Goal: Information Seeking & Learning: Learn about a topic

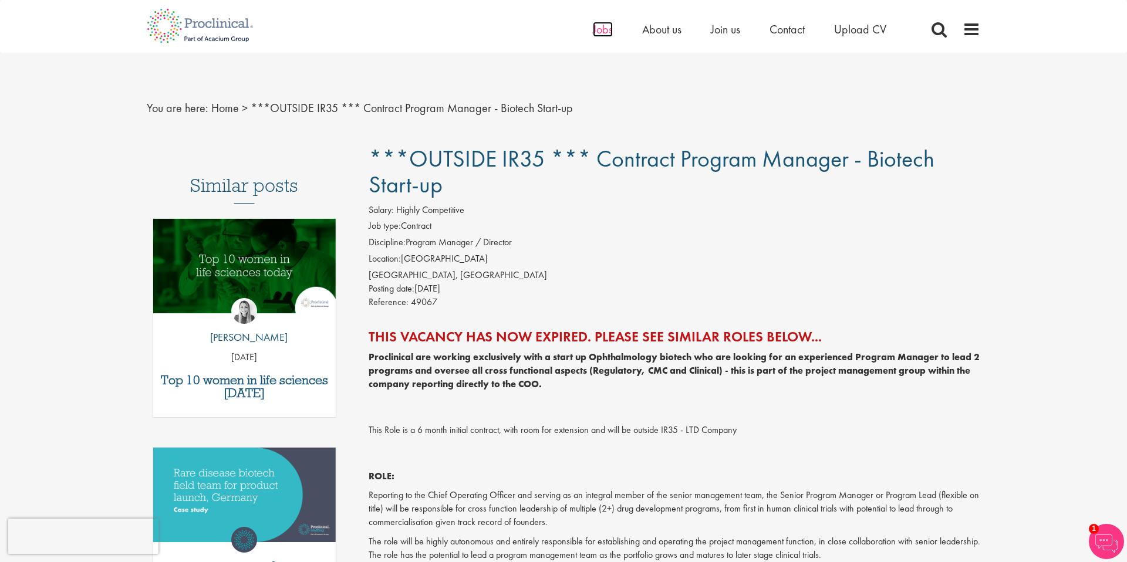
click at [604, 35] on span "Jobs" at bounding box center [603, 29] width 20 height 15
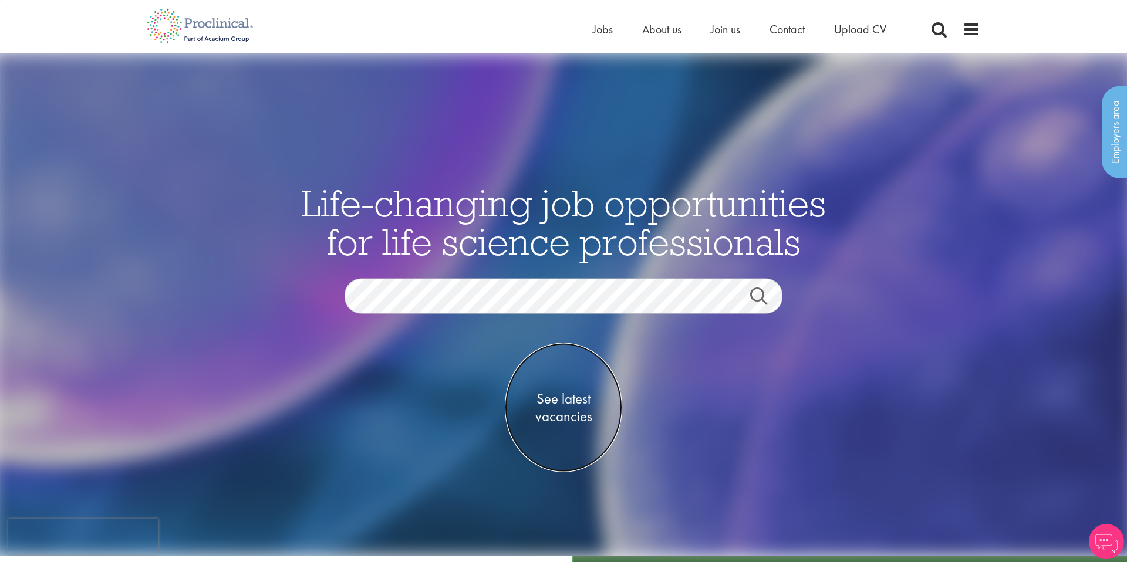
click at [566, 418] on span "See latest vacancies" at bounding box center [563, 407] width 117 height 35
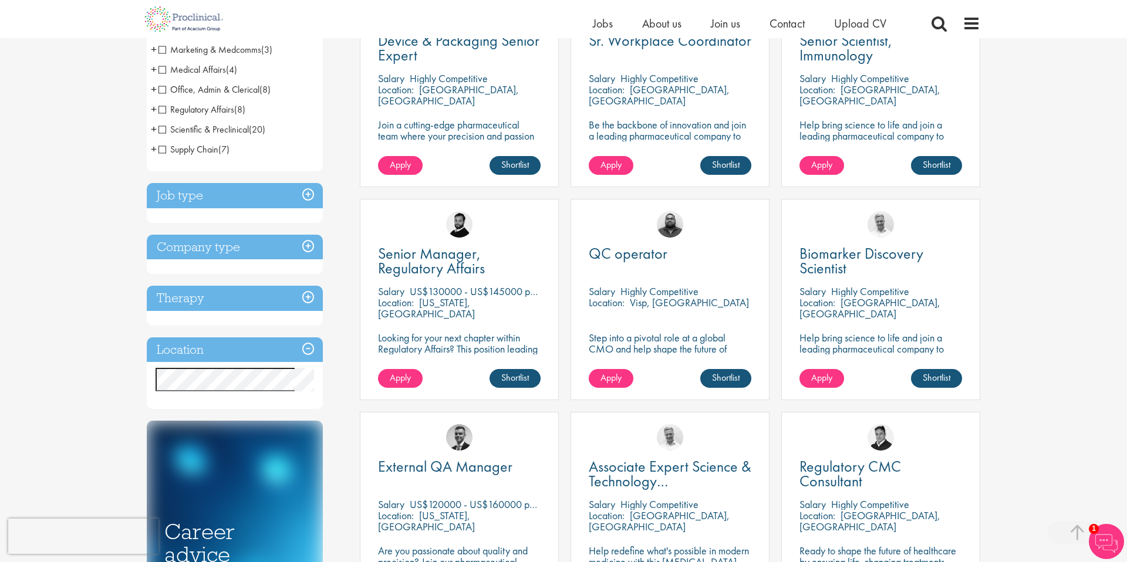
scroll to position [280, 0]
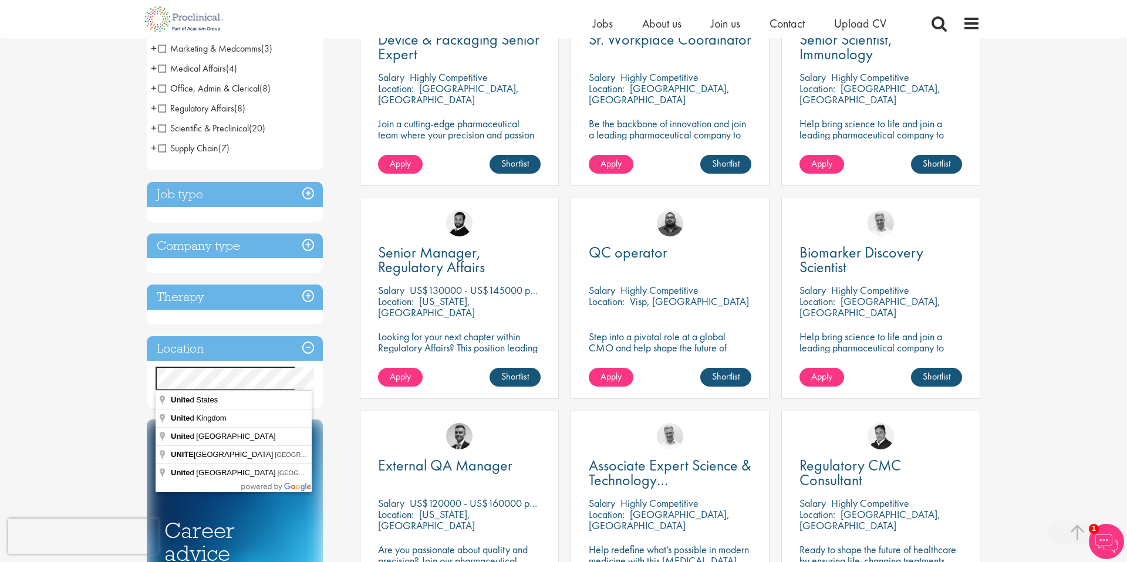
click at [33, 379] on div "You are here: Home > Job search Discipline Biometrics (2) - + Statistics (2) Bu…" at bounding box center [563, 486] width 1127 height 1532
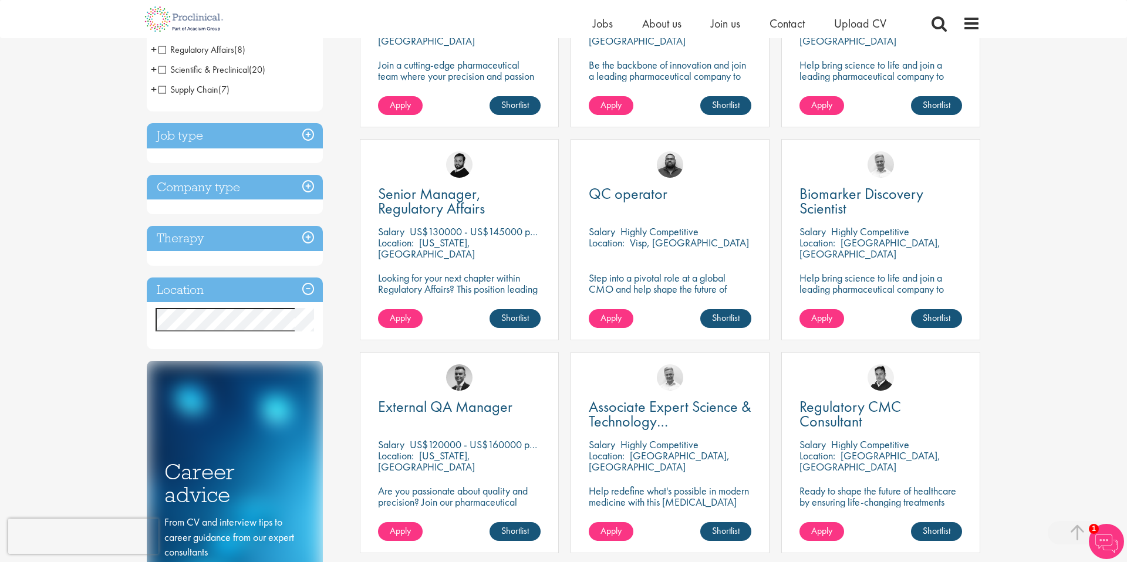
scroll to position [0, 0]
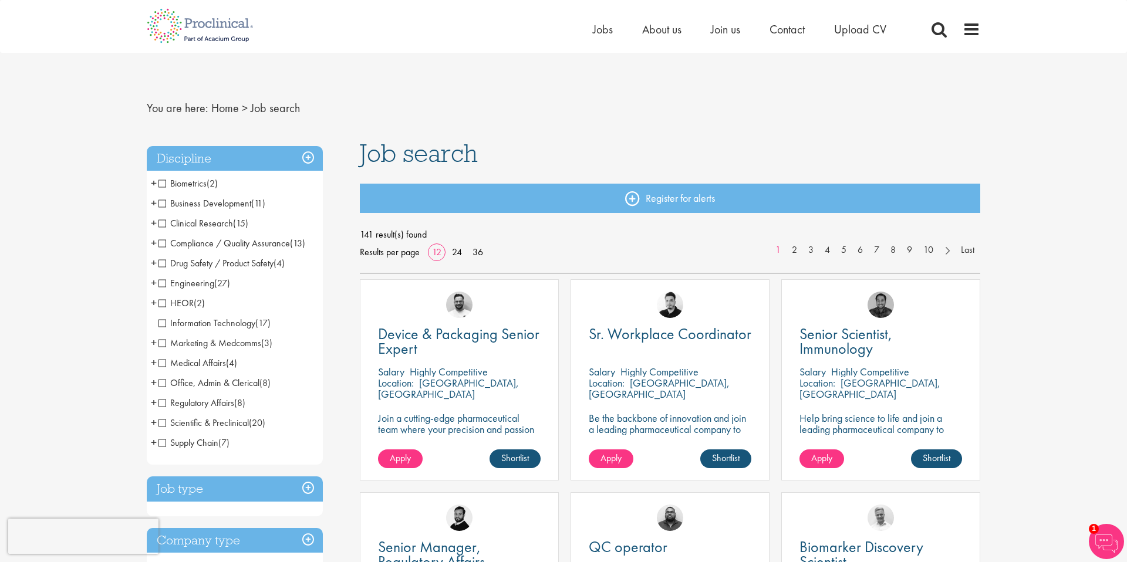
click at [205, 323] on span "Information Technology" at bounding box center [206, 323] width 97 height 12
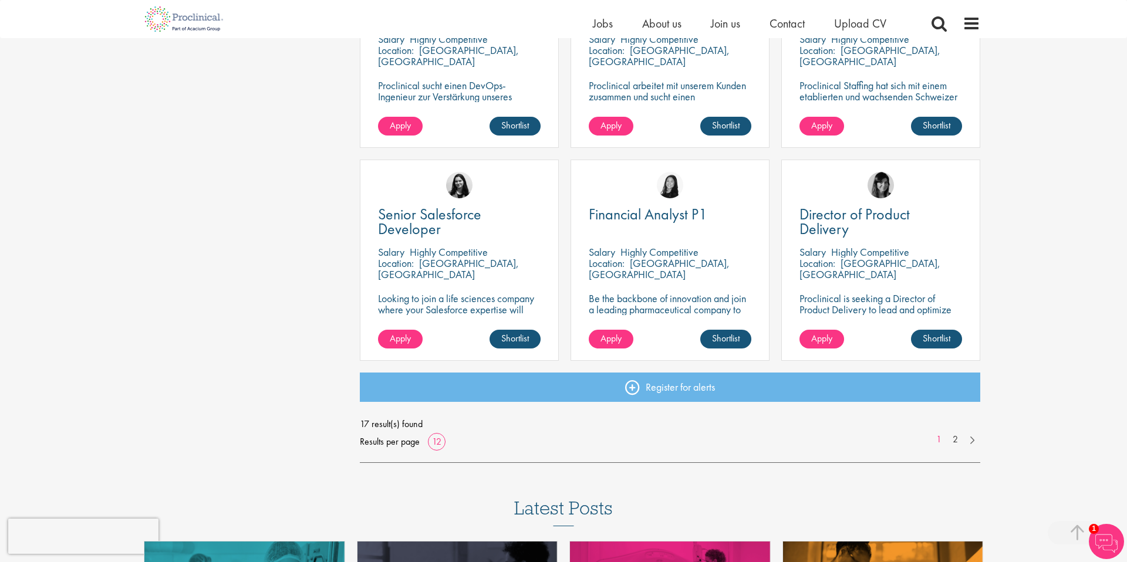
scroll to position [921, 0]
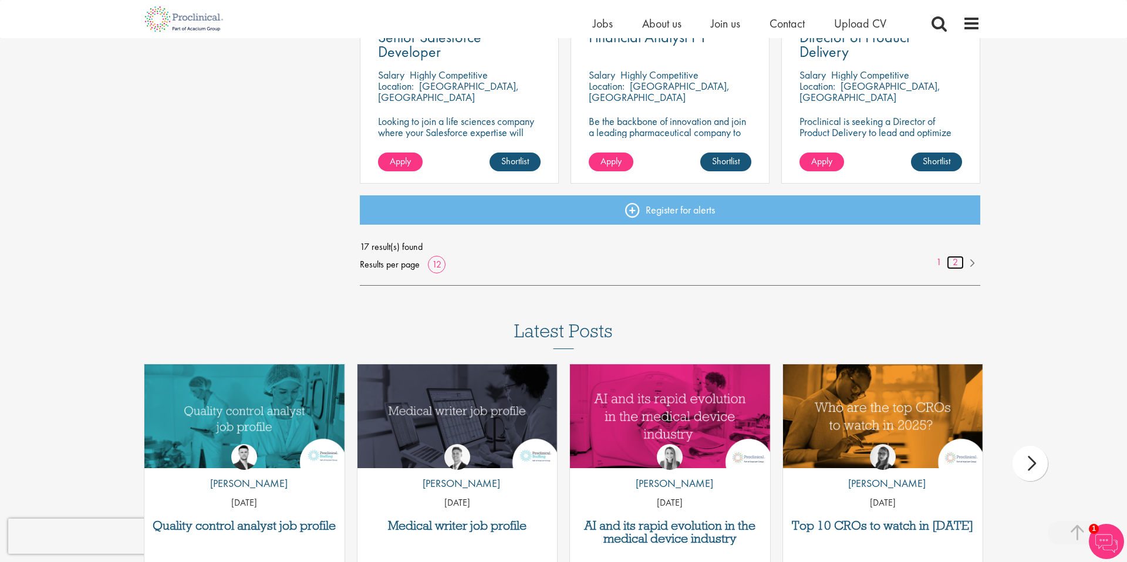
click at [955, 261] on link "2" at bounding box center [955, 262] width 17 height 13
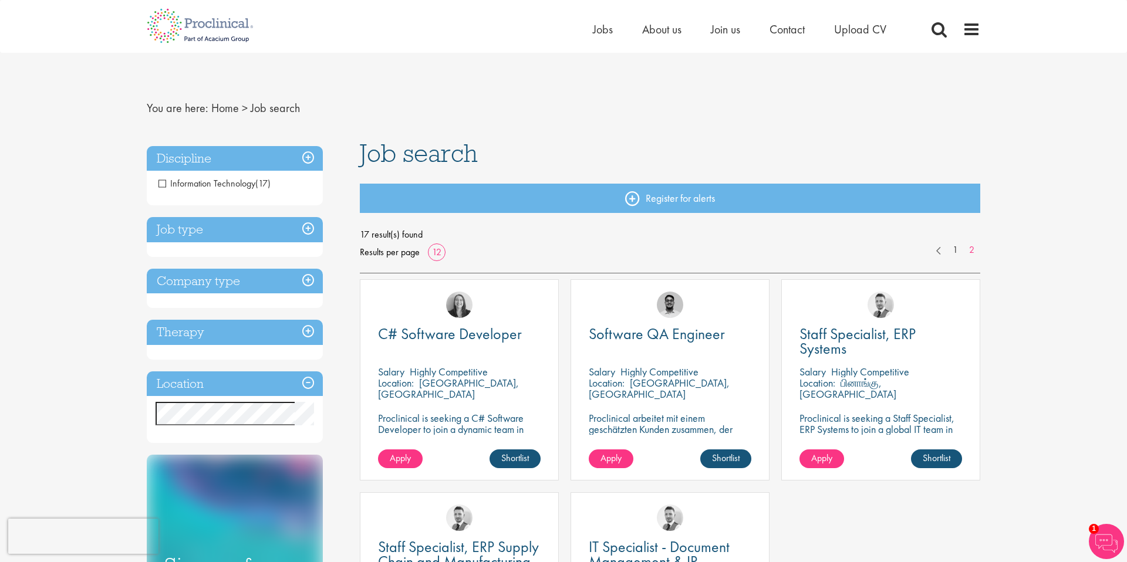
click at [166, 183] on span "Information Technology" at bounding box center [206, 183] width 97 height 12
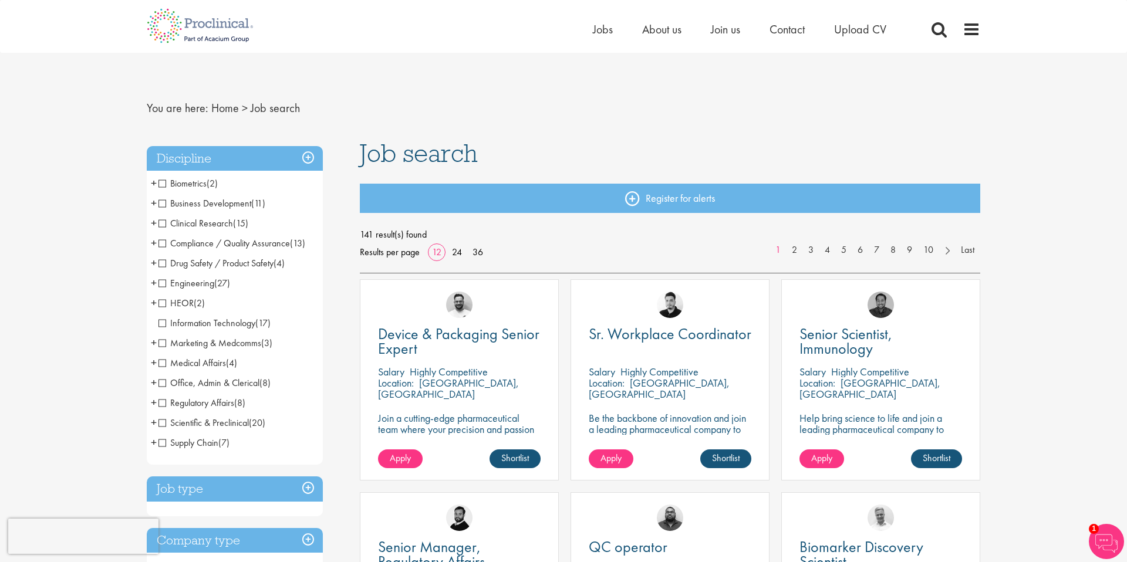
click at [164, 364] on span "Medical Affairs" at bounding box center [191, 363] width 67 height 12
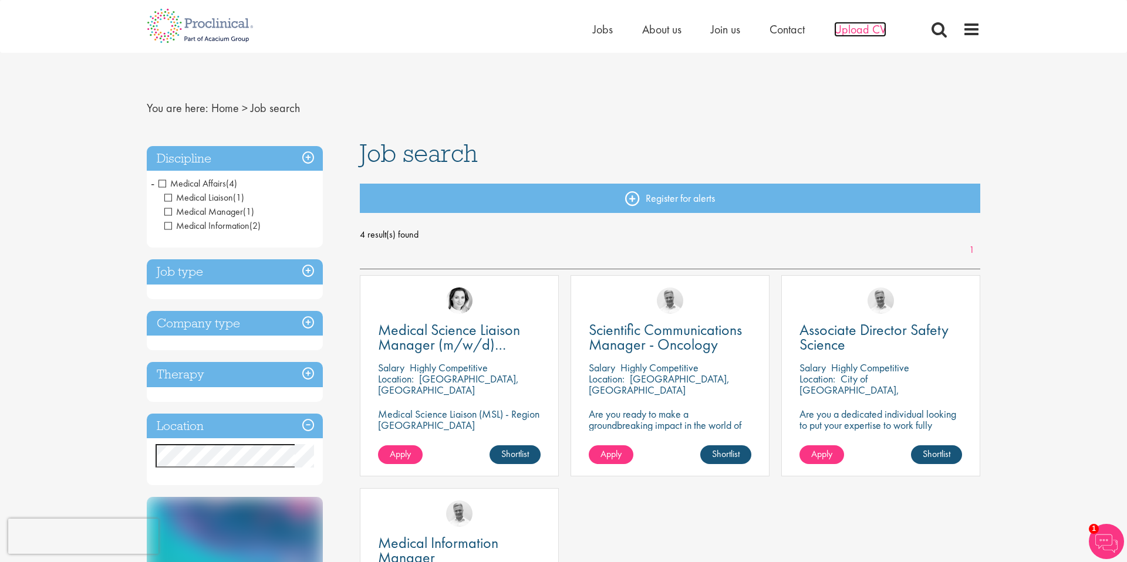
click at [862, 32] on span "Upload CV" at bounding box center [860, 29] width 52 height 15
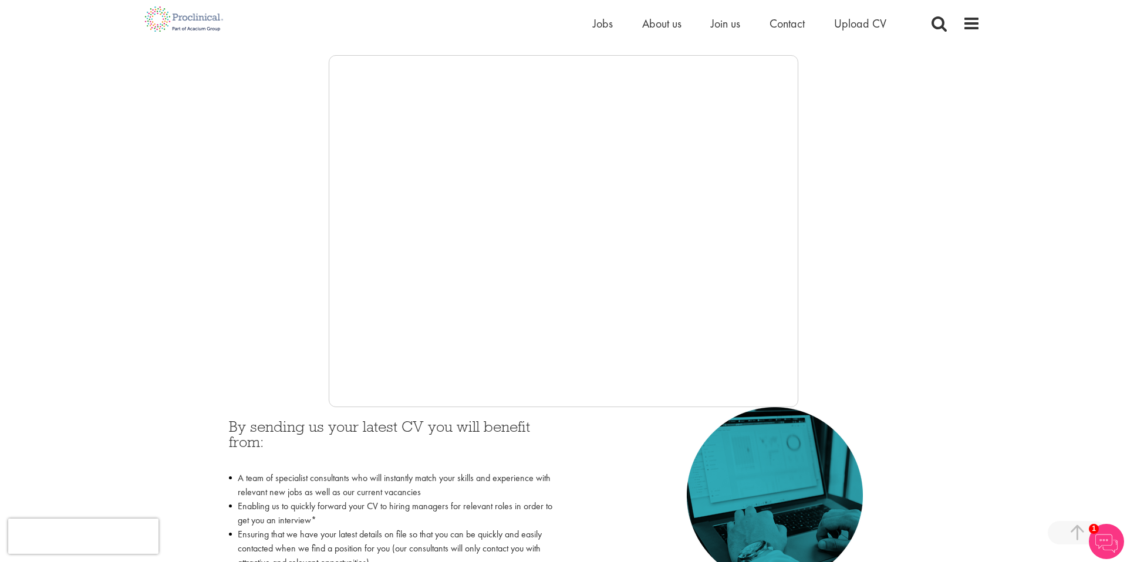
scroll to position [187, 0]
